Goal: Find contact information: Find contact information

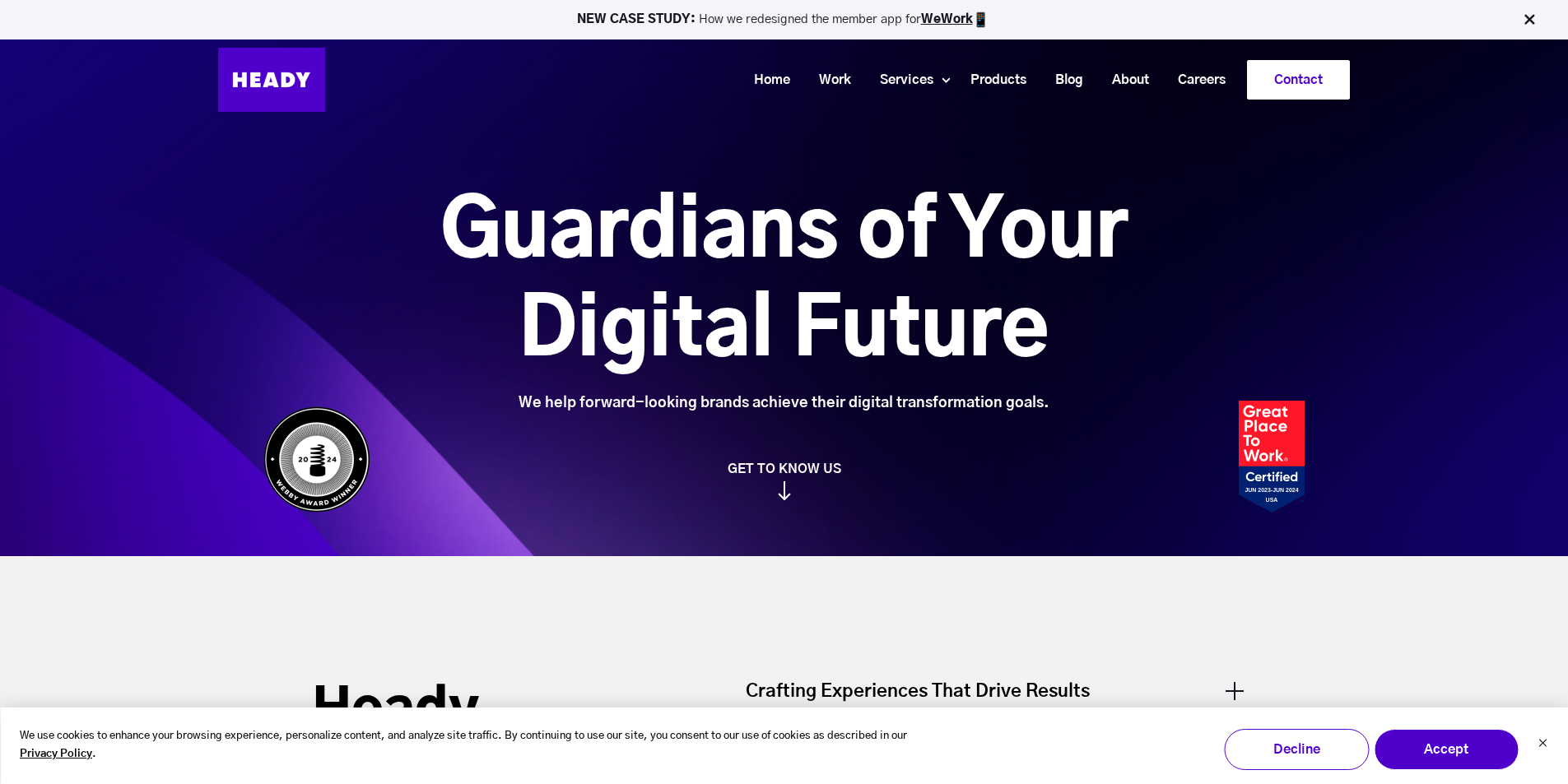
click at [1289, 83] on link "Contact" at bounding box center [1299, 80] width 101 height 38
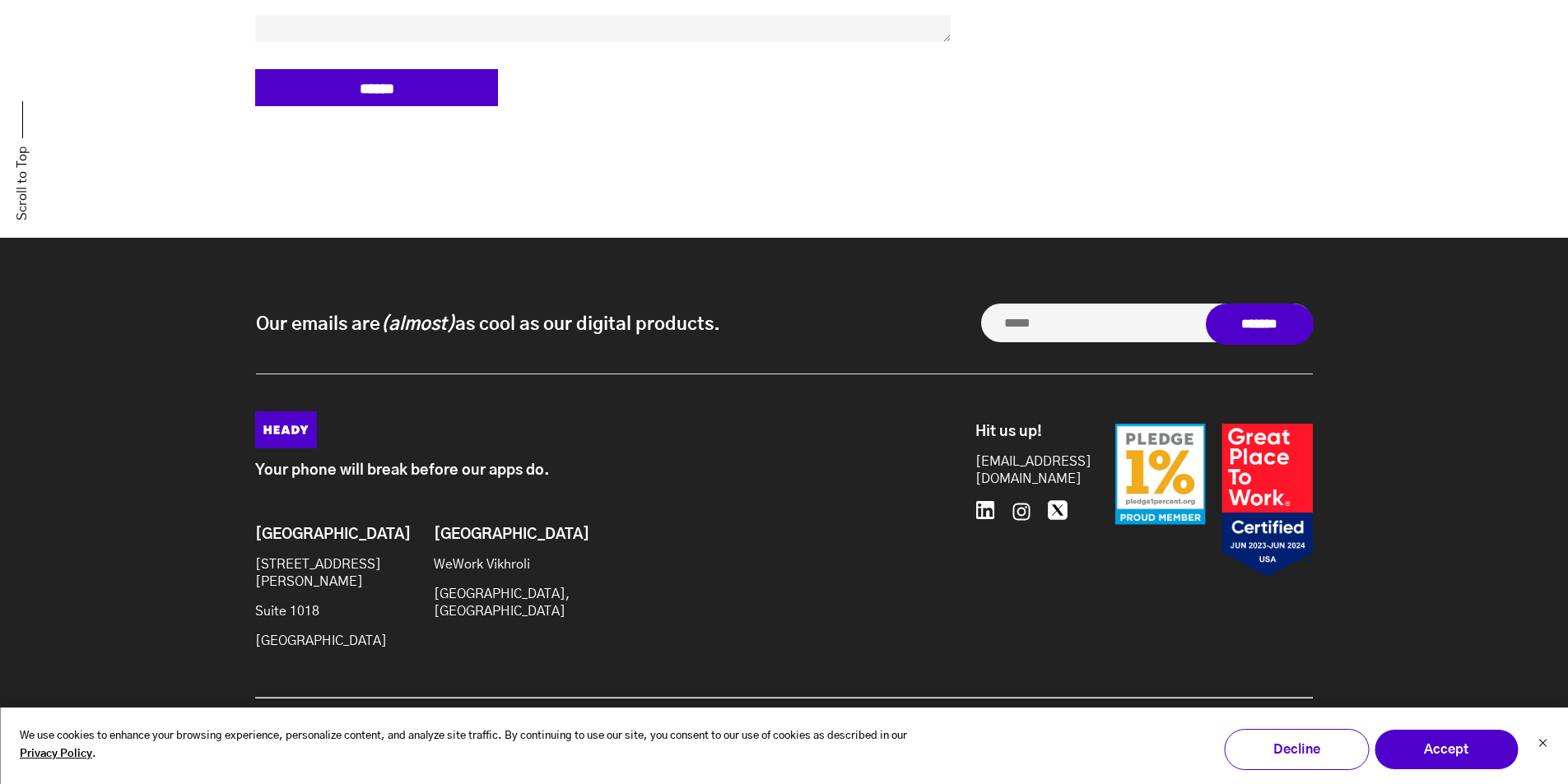
scroll to position [1319, 0]
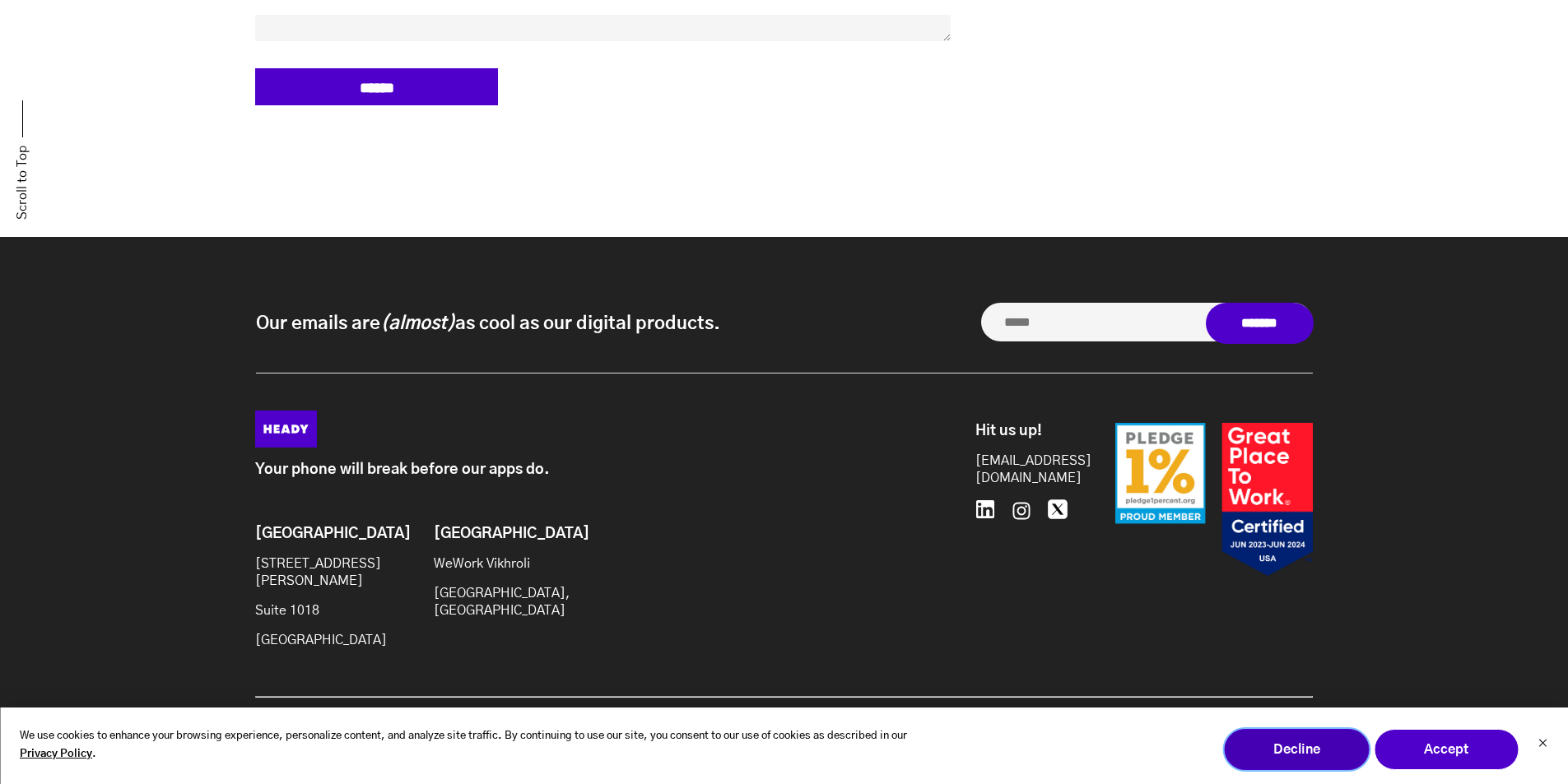
click at [1312, 753] on button "Decline" at bounding box center [1297, 749] width 144 height 41
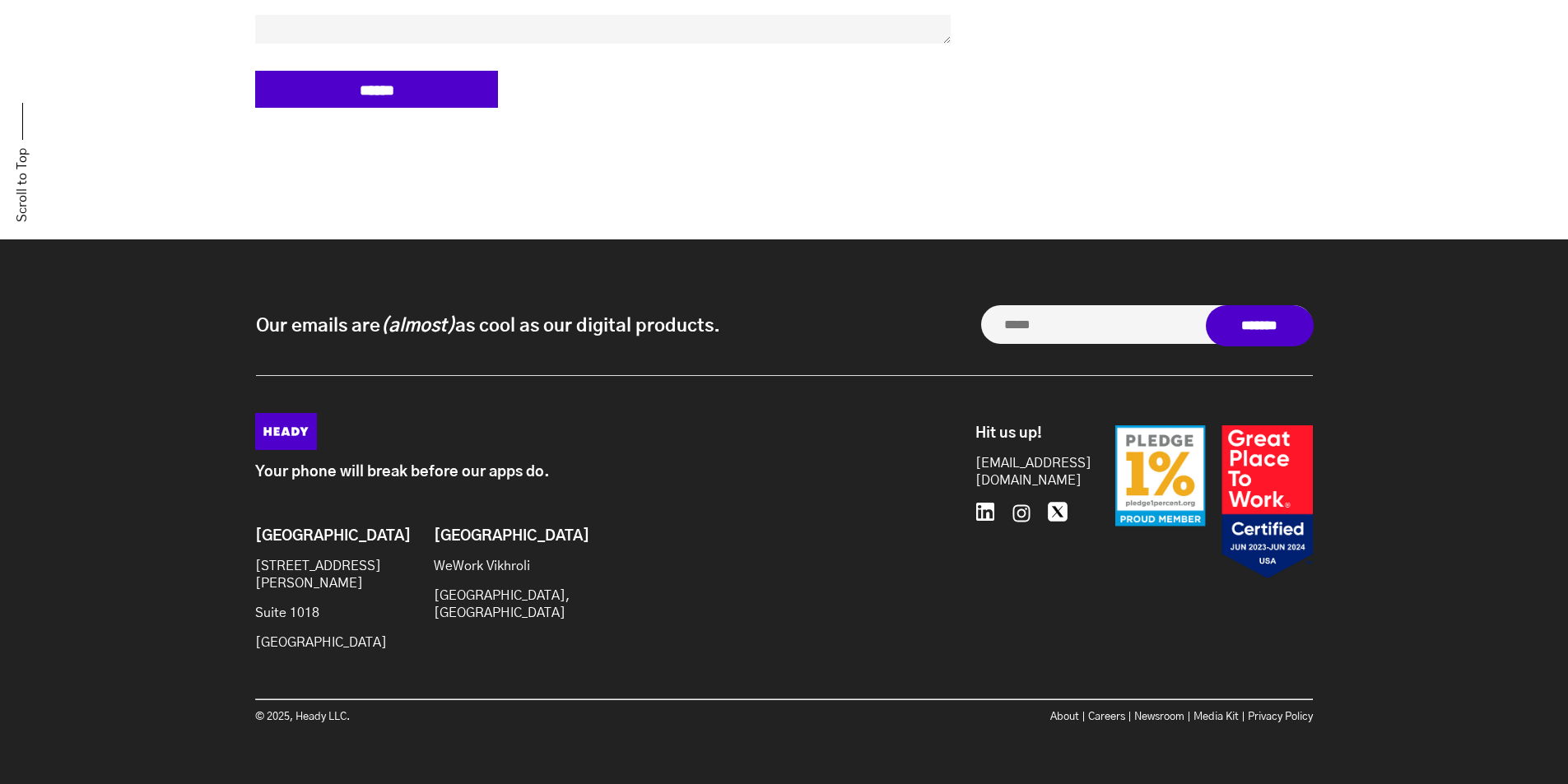
scroll to position [1319, 0]
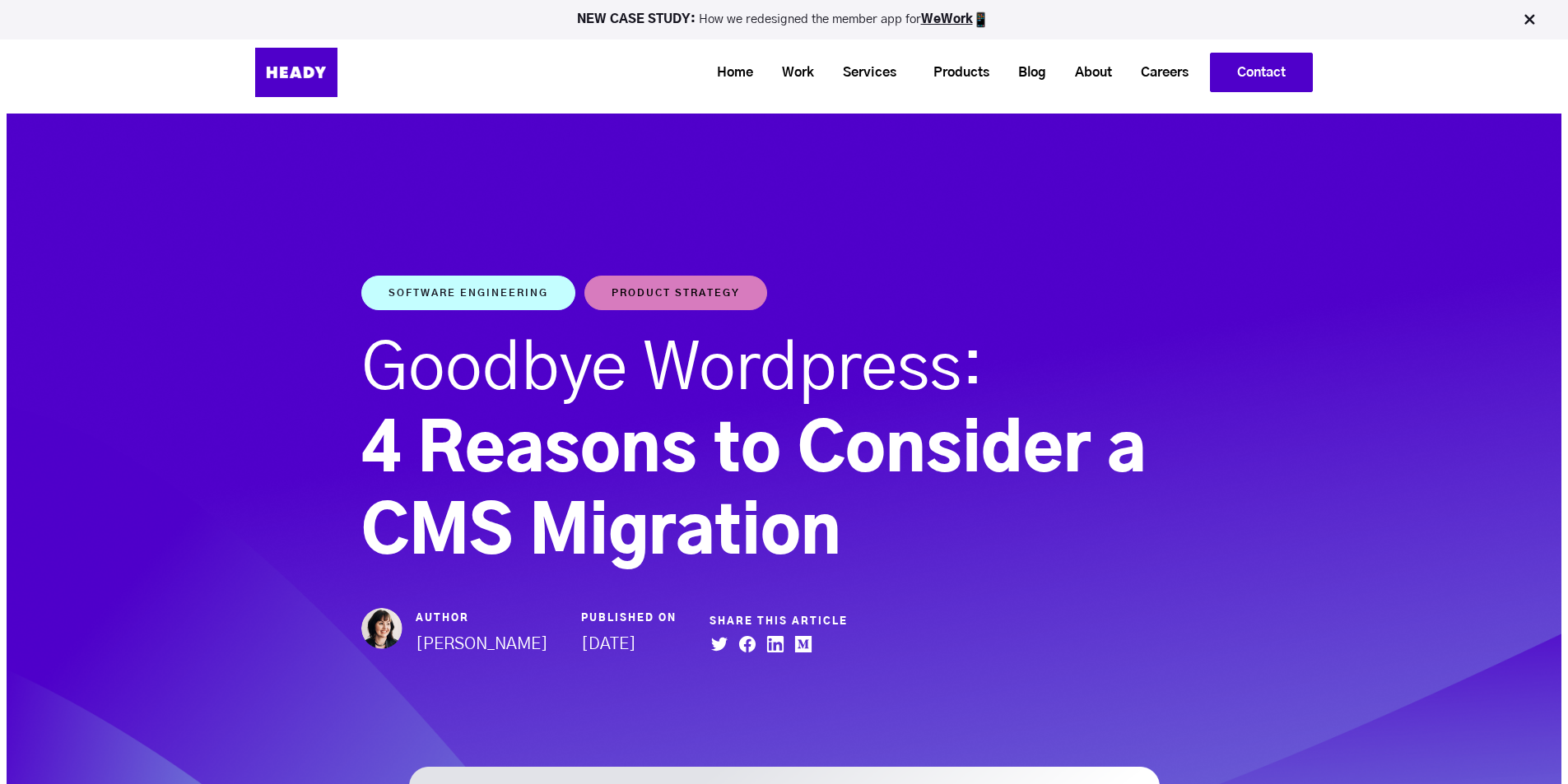
click at [1241, 79] on link "Contact" at bounding box center [1261, 72] width 101 height 38
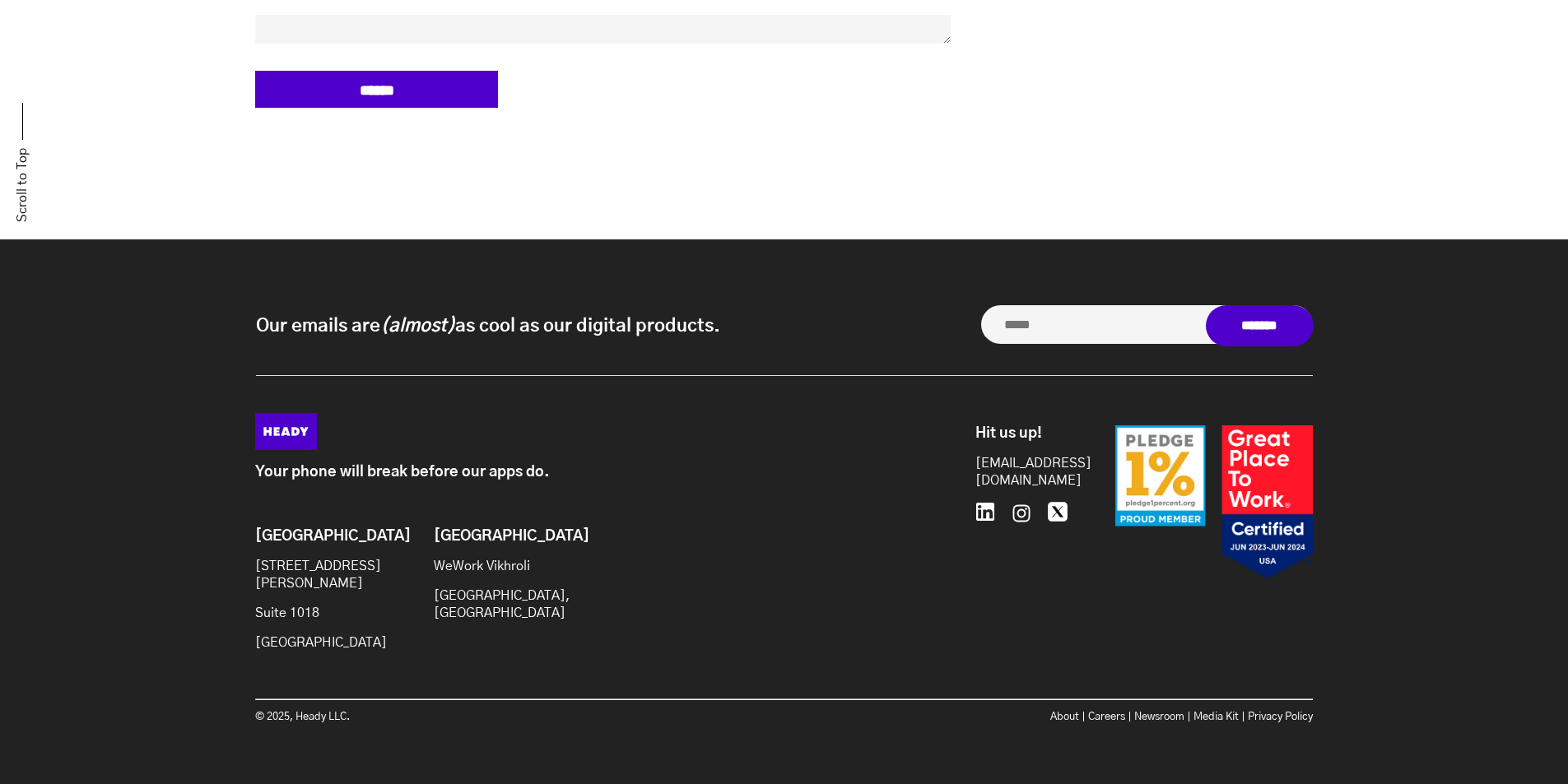
scroll to position [1319, 0]
